Goal: Entertainment & Leisure: Browse casually

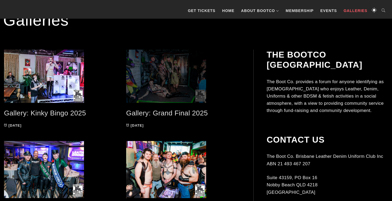
scroll to position [101, 0]
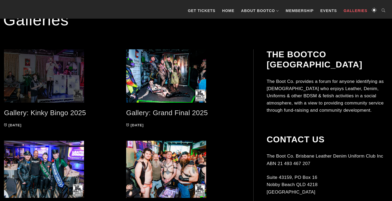
click at [49, 81] on span at bounding box center [61, 75] width 114 height 53
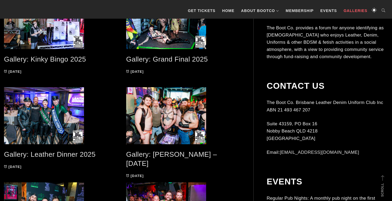
scroll to position [154, 0]
click at [169, 40] on span at bounding box center [183, 21] width 114 height 53
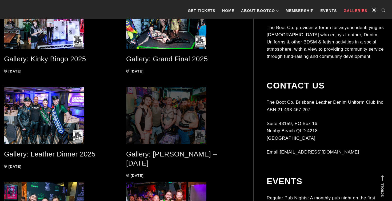
drag, startPoint x: 156, startPoint y: 79, endPoint x: 169, endPoint y: 102, distance: 26.4
click at [169, 102] on span at bounding box center [183, 115] width 114 height 57
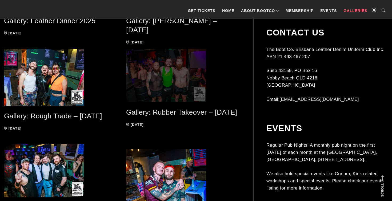
scroll to position [289, 0]
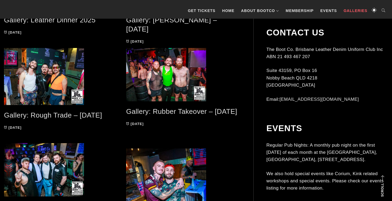
click at [44, 66] on span at bounding box center [61, 76] width 114 height 57
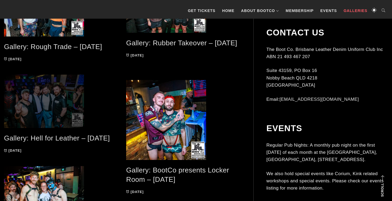
scroll to position [378, 0]
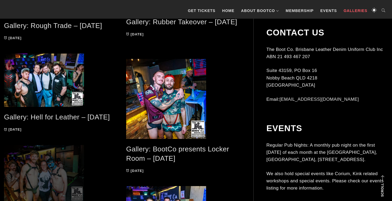
click at [158, 99] on span at bounding box center [183, 99] width 114 height 80
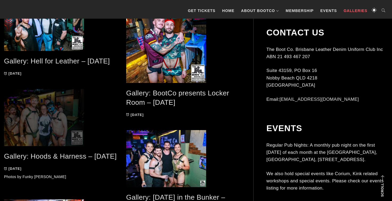
scroll to position [435, 0]
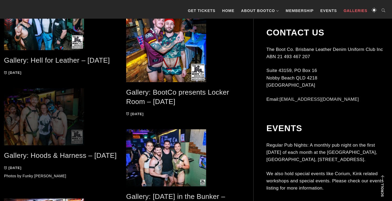
drag, startPoint x: 112, startPoint y: 157, endPoint x: 40, endPoint y: 107, distance: 87.9
click at [40, 107] on span at bounding box center [61, 116] width 114 height 57
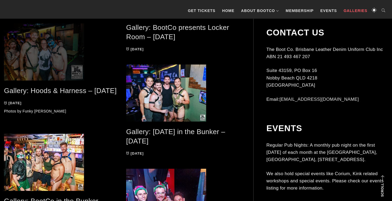
scroll to position [501, 0]
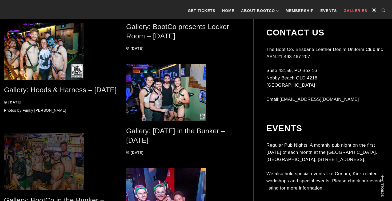
click at [151, 94] on span at bounding box center [183, 92] width 114 height 57
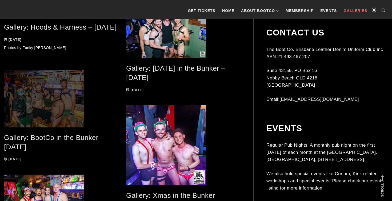
scroll to position [564, 0]
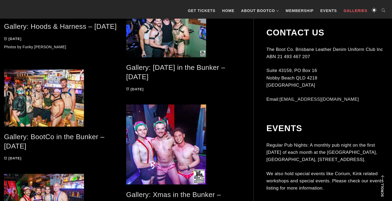
click at [60, 108] on span at bounding box center [61, 98] width 114 height 57
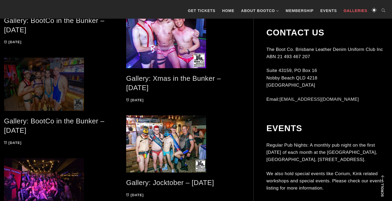
scroll to position [682, 0]
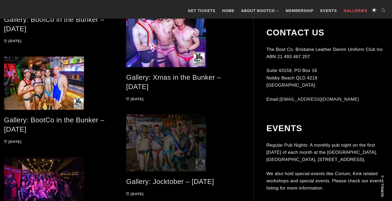
click at [164, 37] on span at bounding box center [183, 27] width 114 height 80
click at [69, 86] on span at bounding box center [61, 83] width 114 height 53
click at [153, 136] on span at bounding box center [183, 142] width 114 height 57
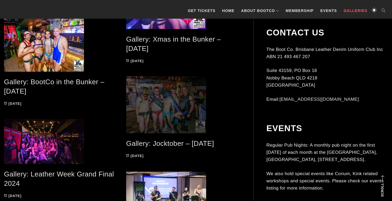
scroll to position [740, 0]
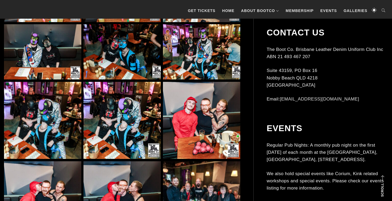
scroll to position [710, 0]
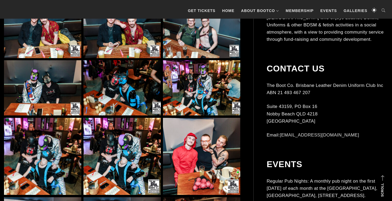
click at [202, 36] on img at bounding box center [201, 30] width 77 height 55
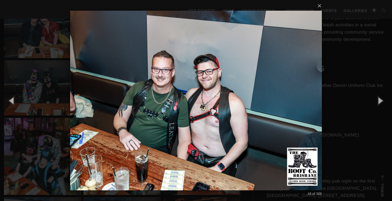
click at [52, 94] on div "× 18 of 305 Loading..." at bounding box center [196, 100] width 392 height 201
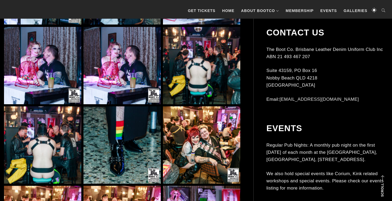
scroll to position [2185, 0]
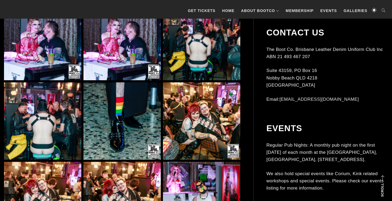
click at [190, 59] on img at bounding box center [201, 41] width 77 height 77
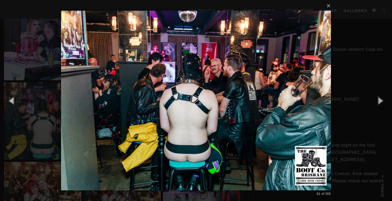
click at [189, 136] on img at bounding box center [196, 100] width 270 height 201
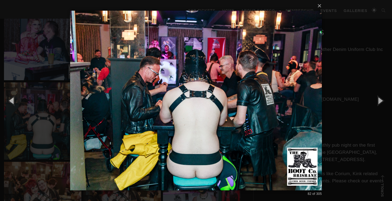
click at [189, 136] on img at bounding box center [196, 100] width 252 height 201
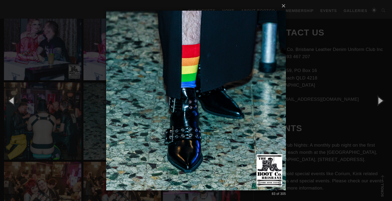
click at [241, 126] on img at bounding box center [196, 100] width 180 height 201
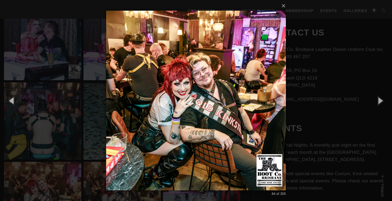
click at [241, 126] on img at bounding box center [196, 100] width 180 height 201
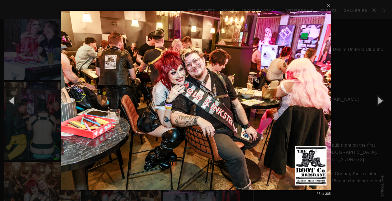
click at [241, 126] on img at bounding box center [196, 100] width 270 height 201
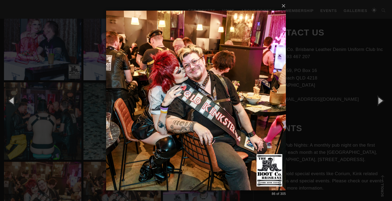
click at [241, 126] on img at bounding box center [196, 100] width 180 height 201
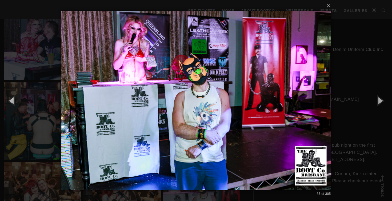
click at [241, 126] on img at bounding box center [196, 100] width 270 height 201
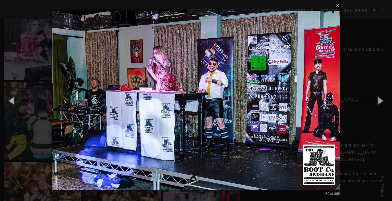
click at [241, 126] on img at bounding box center [196, 100] width 288 height 201
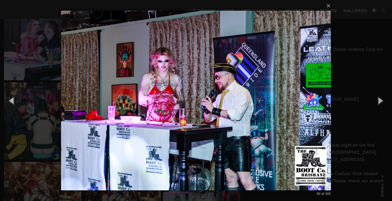
click at [241, 126] on img at bounding box center [196, 100] width 270 height 201
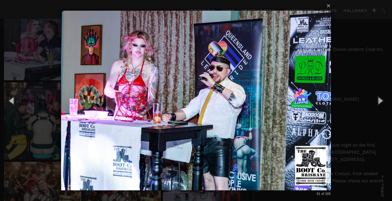
click at [241, 126] on img at bounding box center [196, 100] width 270 height 201
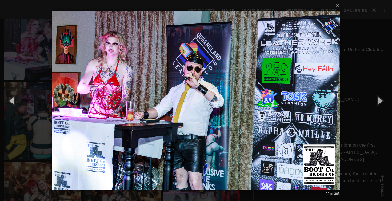
click at [241, 126] on img at bounding box center [196, 100] width 288 height 201
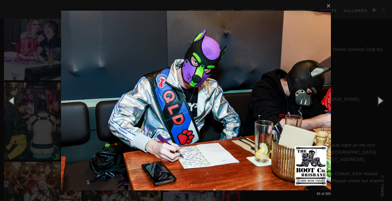
click at [241, 126] on img at bounding box center [196, 100] width 270 height 201
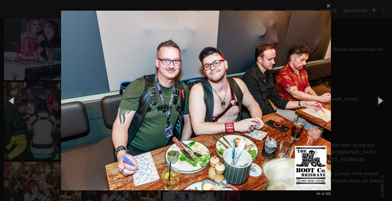
click at [241, 126] on img at bounding box center [196, 100] width 270 height 201
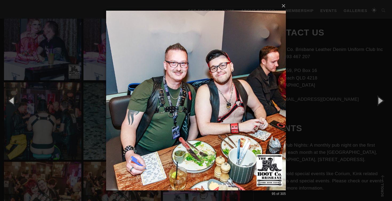
click at [241, 126] on img at bounding box center [196, 100] width 180 height 201
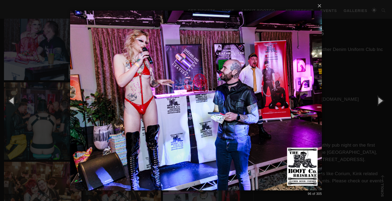
click at [241, 126] on img at bounding box center [196, 100] width 252 height 201
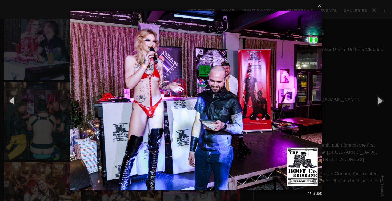
click at [241, 126] on img at bounding box center [196, 100] width 252 height 201
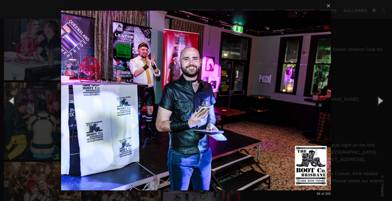
click at [241, 126] on img at bounding box center [196, 100] width 270 height 201
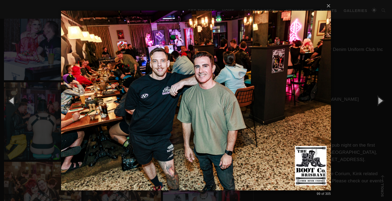
click at [220, 105] on img at bounding box center [196, 100] width 270 height 201
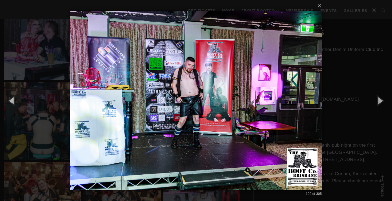
click at [220, 105] on img at bounding box center [196, 100] width 252 height 201
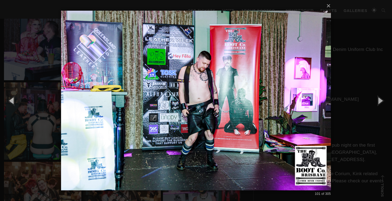
click at [220, 105] on img at bounding box center [196, 100] width 270 height 201
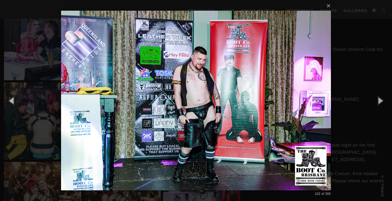
click at [220, 105] on img at bounding box center [196, 100] width 270 height 201
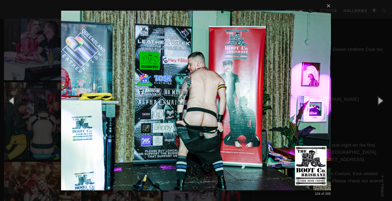
click at [230, 104] on img at bounding box center [196, 100] width 270 height 201
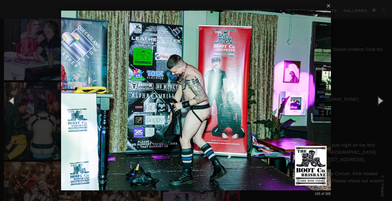
click at [230, 104] on img at bounding box center [196, 100] width 270 height 201
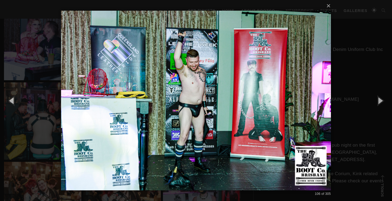
click at [230, 104] on img at bounding box center [196, 100] width 270 height 201
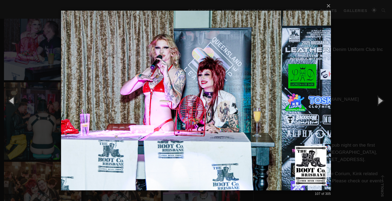
click at [230, 104] on img at bounding box center [196, 100] width 270 height 201
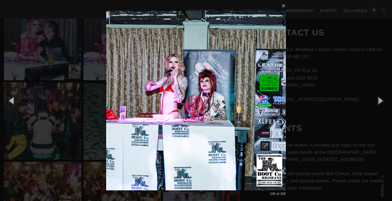
click at [230, 104] on img at bounding box center [196, 100] width 180 height 201
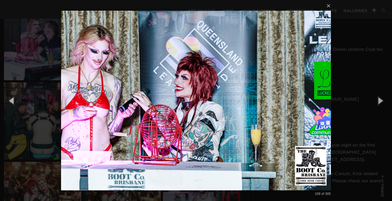
click at [230, 104] on img at bounding box center [196, 100] width 270 height 201
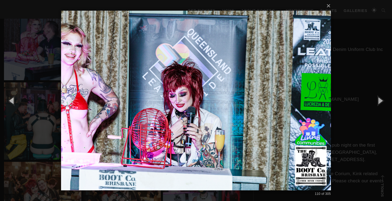
click at [230, 104] on img at bounding box center [196, 100] width 270 height 201
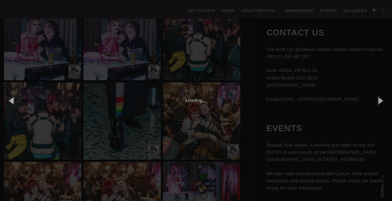
click at [230, 104] on div "Loading..." at bounding box center [196, 100] width 388 height 7
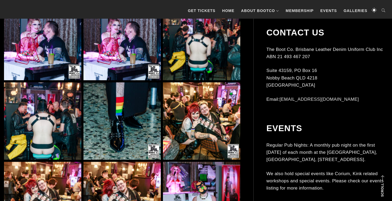
click at [230, 104] on img at bounding box center [201, 120] width 77 height 77
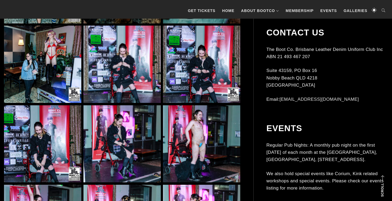
scroll to position [3704, 0]
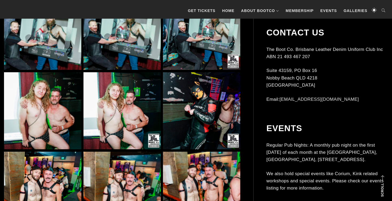
scroll to position [899, 0]
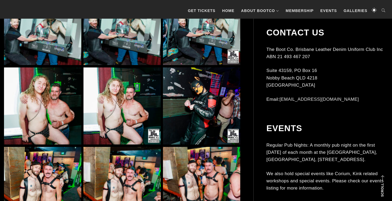
click at [67, 101] on img at bounding box center [42, 106] width 77 height 77
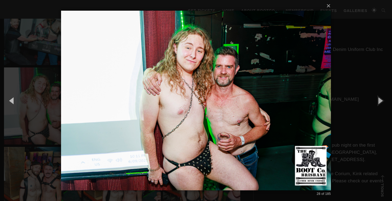
click at [42, 152] on div "× 28 of 185 Loading..." at bounding box center [196, 100] width 392 height 201
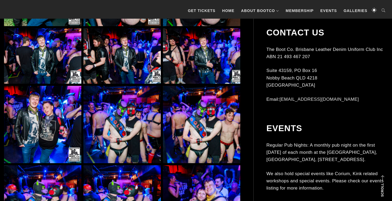
scroll to position [1256, 0]
click at [100, 107] on img at bounding box center [122, 124] width 77 height 77
click at [235, 129] on img at bounding box center [201, 124] width 77 height 77
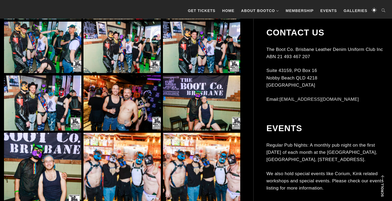
scroll to position [2364, 0]
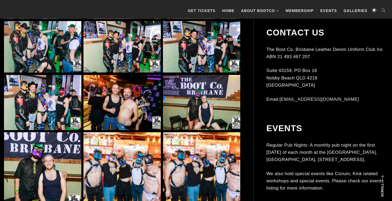
click at [136, 110] on img at bounding box center [122, 102] width 77 height 55
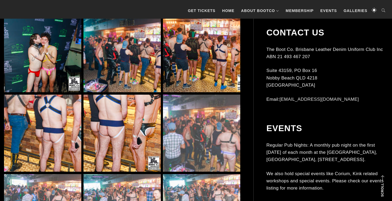
scroll to position [2815, 0]
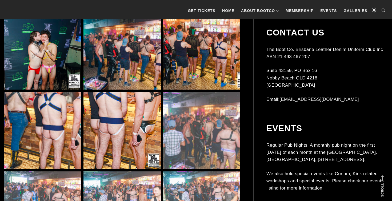
click at [51, 120] on img at bounding box center [42, 130] width 77 height 77
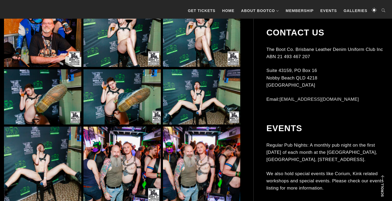
scroll to position [3169, 0]
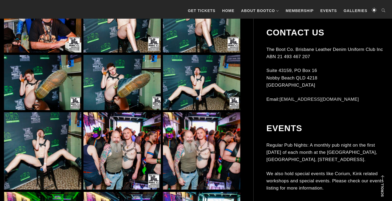
click at [52, 94] on img at bounding box center [42, 82] width 77 height 55
click at [129, 78] on img at bounding box center [122, 82] width 77 height 55
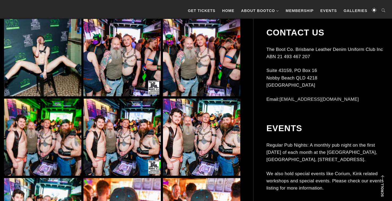
scroll to position [3263, 0]
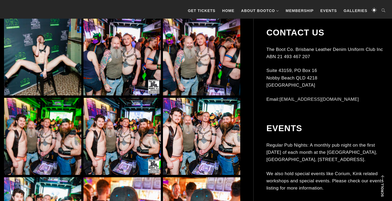
click at [135, 66] on img at bounding box center [122, 56] width 77 height 77
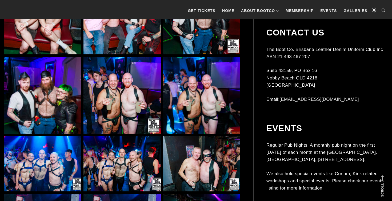
scroll to position [4040, 0]
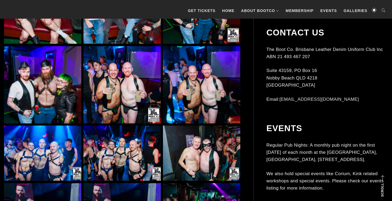
click at [149, 93] on img at bounding box center [122, 84] width 77 height 77
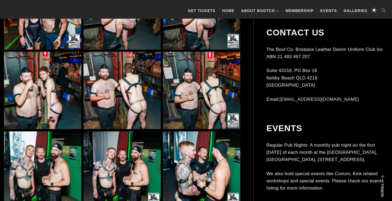
scroll to position [4411, 0]
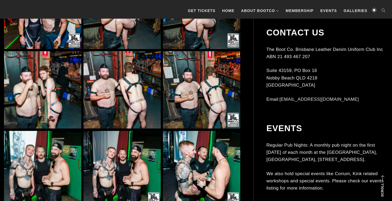
click at [125, 85] on img at bounding box center [122, 89] width 77 height 77
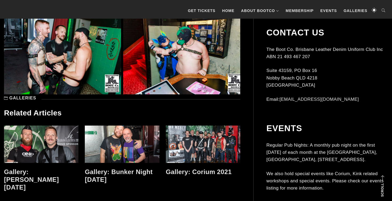
scroll to position [4614, 0]
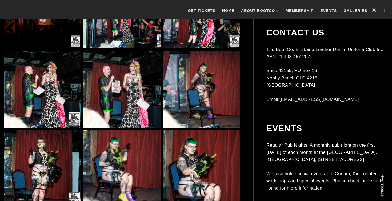
scroll to position [2350, 0]
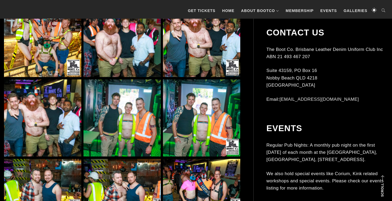
scroll to position [1200, 0]
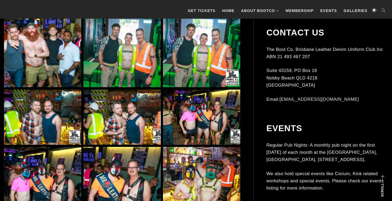
click at [102, 62] on img at bounding box center [122, 48] width 77 height 77
click at [212, 51] on img at bounding box center [201, 48] width 77 height 77
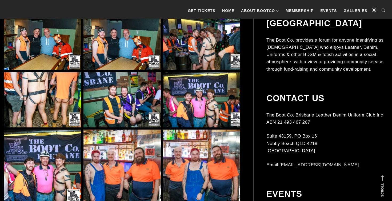
scroll to position [2044, 0]
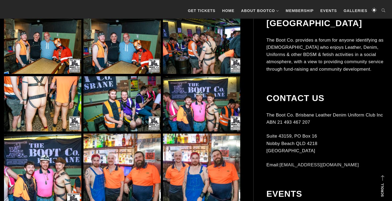
click at [196, 112] on img at bounding box center [201, 103] width 77 height 55
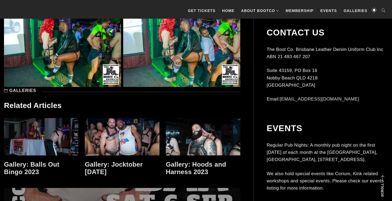
scroll to position [4086, 0]
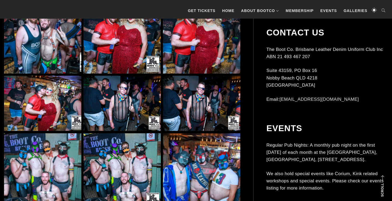
scroll to position [592, 0]
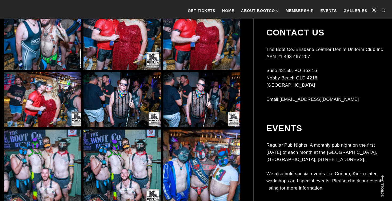
click at [137, 102] on img at bounding box center [122, 99] width 77 height 55
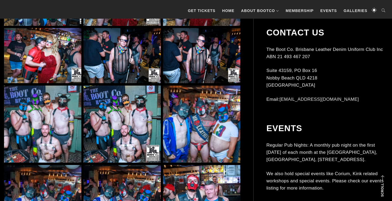
scroll to position [636, 0]
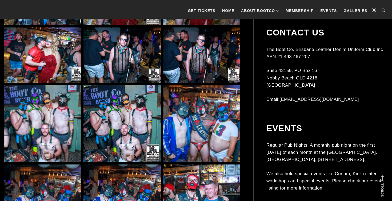
click at [75, 119] on img at bounding box center [42, 123] width 77 height 77
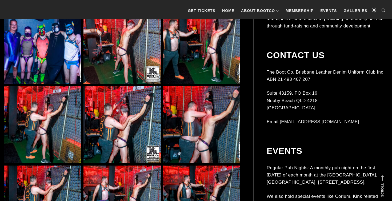
scroll to position [1351, 0]
click at [142, 125] on img at bounding box center [122, 124] width 77 height 77
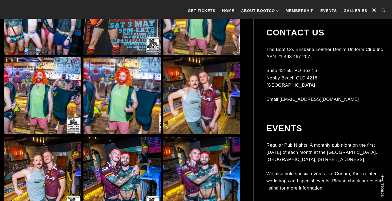
scroll to position [2130, 0]
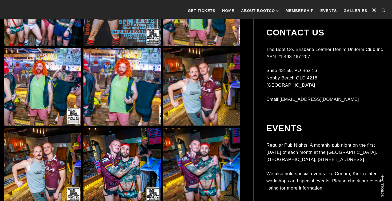
click at [192, 96] on img at bounding box center [201, 86] width 77 height 77
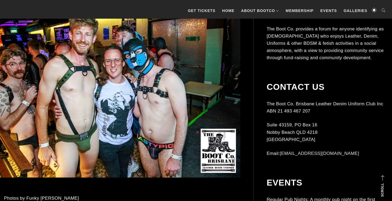
scroll to position [157, 0]
click at [125, 100] on img at bounding box center [113, 87] width 253 height 181
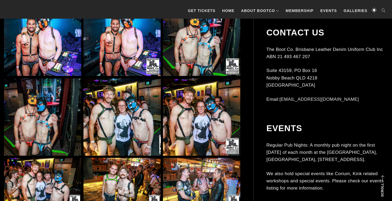
scroll to position [368, 0]
click at [103, 102] on img at bounding box center [122, 116] width 77 height 77
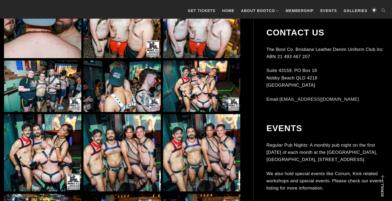
scroll to position [3743, 0]
click at [183, 95] on img at bounding box center [201, 85] width 77 height 51
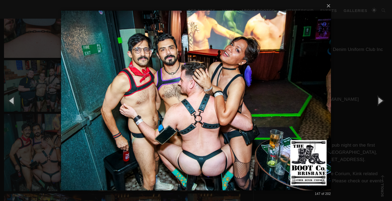
click at [58, 141] on div "× 147 of 202 Loading..." at bounding box center [196, 100] width 392 height 201
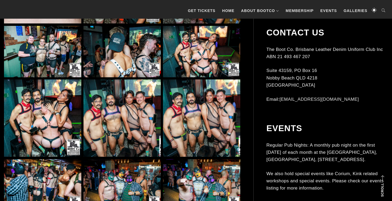
scroll to position [3784, 0]
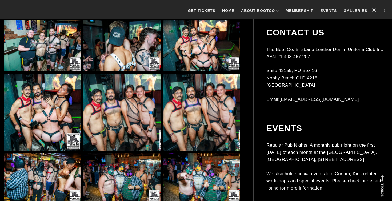
click at [123, 116] on img at bounding box center [122, 112] width 77 height 77
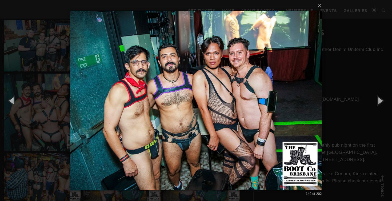
click at [64, 120] on div "× 149 of 202 Loading..." at bounding box center [196, 100] width 392 height 201
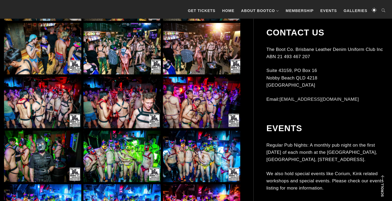
scroll to position [3968, 0]
click at [122, 110] on img at bounding box center [122, 102] width 77 height 51
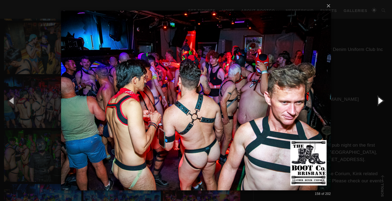
click at [382, 102] on button "button" at bounding box center [380, 100] width 24 height 29
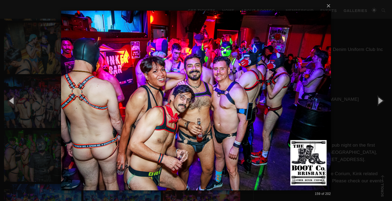
click at [344, 121] on div "× 159 of 202 Loading..." at bounding box center [196, 100] width 392 height 201
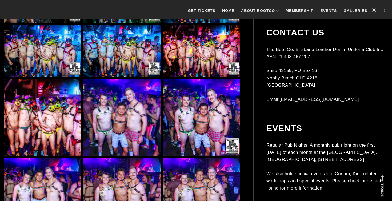
scroll to position [4129, 0]
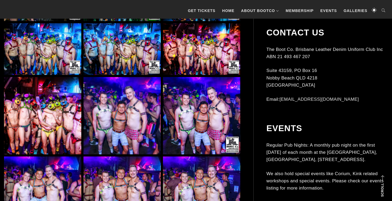
click at [122, 100] on img at bounding box center [122, 115] width 77 height 77
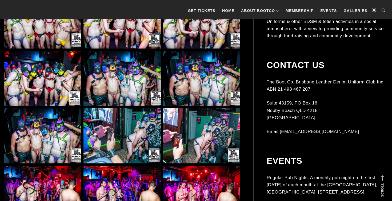
scroll to position [4747, 0]
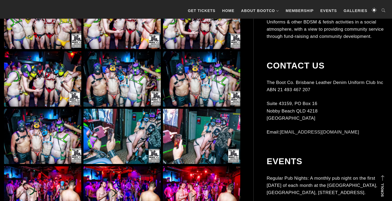
click at [130, 38] on img at bounding box center [122, 21] width 77 height 55
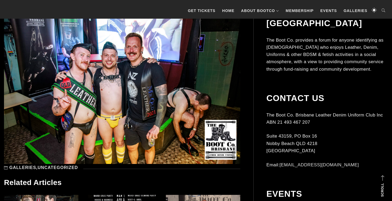
scroll to position [5013, 0]
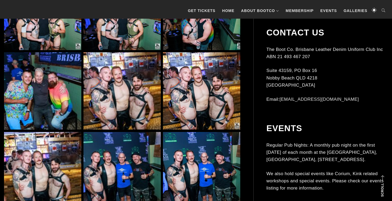
scroll to position [438, 0]
click at [151, 106] on img at bounding box center [122, 90] width 77 height 77
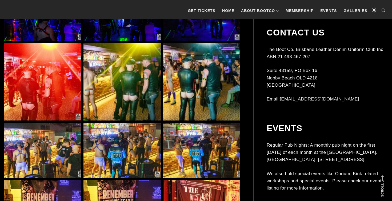
scroll to position [361, 0]
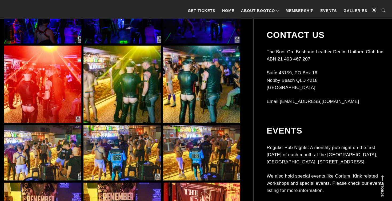
click at [110, 81] on img at bounding box center [122, 84] width 77 height 77
click at [97, 81] on img at bounding box center [122, 84] width 77 height 77
click at [65, 84] on img at bounding box center [42, 84] width 77 height 77
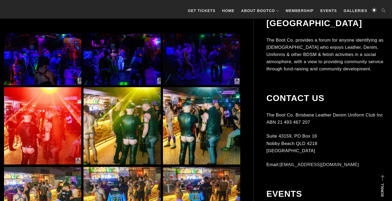
scroll to position [267, 0]
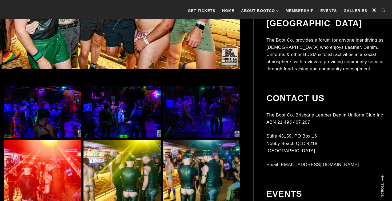
click at [63, 94] on img at bounding box center [42, 111] width 77 height 51
click at [197, 156] on img at bounding box center [201, 178] width 77 height 77
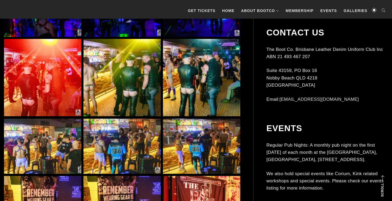
scroll to position [369, 0]
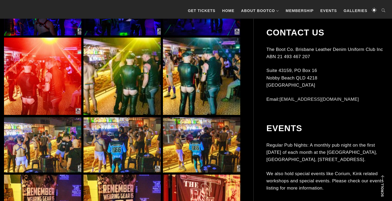
click at [197, 156] on img at bounding box center [201, 144] width 77 height 55
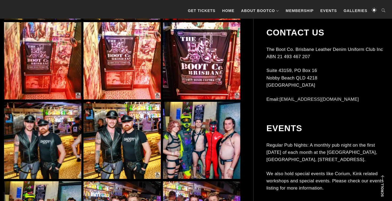
click at [220, 118] on img at bounding box center [201, 140] width 77 height 77
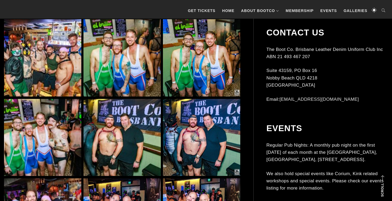
scroll to position [3503, 0]
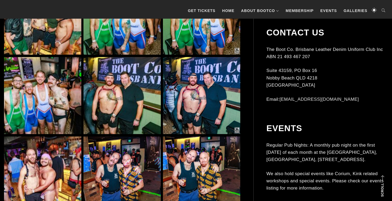
click at [117, 99] on img at bounding box center [122, 95] width 77 height 77
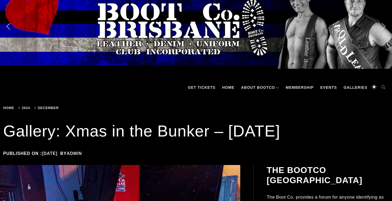
scroll to position [17, 0]
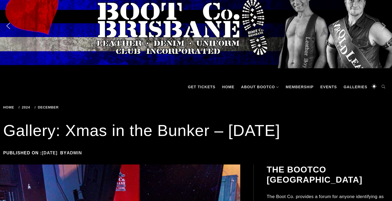
click at [102, 81] on div "The Boot Co Brisbane Leather Denim Uniform Club Incorporated Men's Leather – De…" at bounding box center [196, 78] width 392 height 21
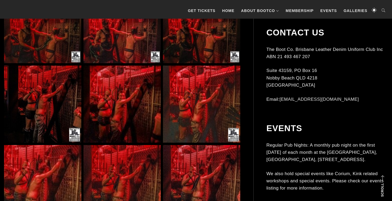
scroll to position [839, 0]
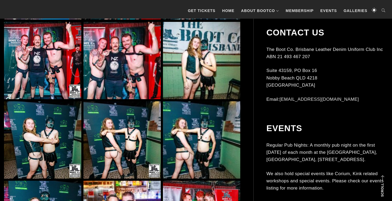
scroll to position [2060, 0]
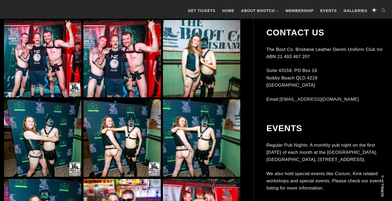
click at [52, 56] on img at bounding box center [42, 58] width 77 height 77
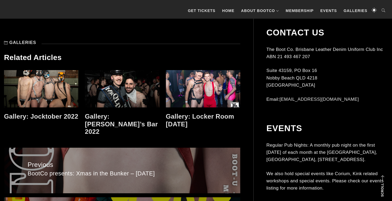
scroll to position [2933, 0]
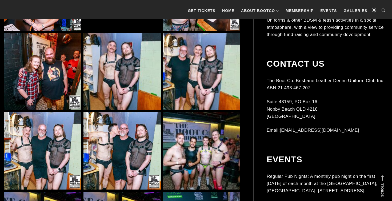
scroll to position [389, 0]
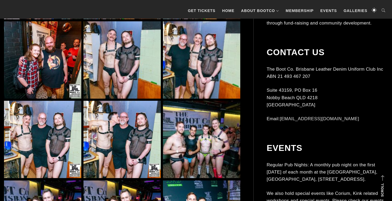
click at [217, 145] on img at bounding box center [201, 139] width 77 height 77
click at [186, 130] on img at bounding box center [201, 139] width 77 height 77
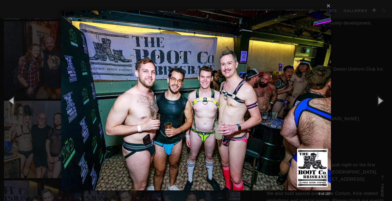
click at [146, 126] on img at bounding box center [196, 100] width 270 height 201
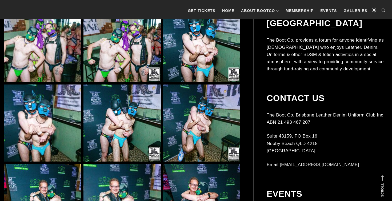
scroll to position [2616, 0]
